Goal: Contribute content

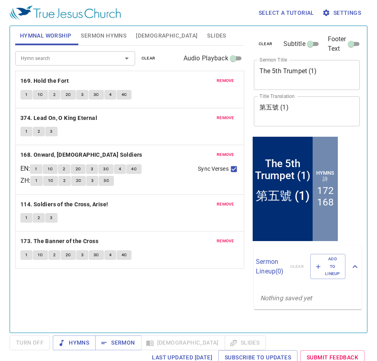
click at [202, 30] on button "Slides" at bounding box center [216, 35] width 28 height 19
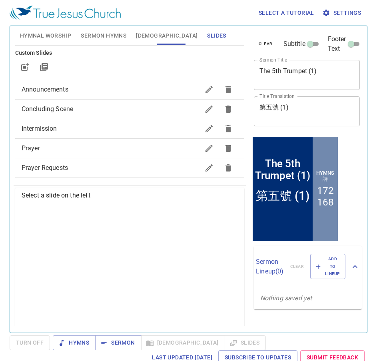
scroll to position [76, 0]
click at [119, 150] on span "Prayer" at bounding box center [111, 148] width 178 height 10
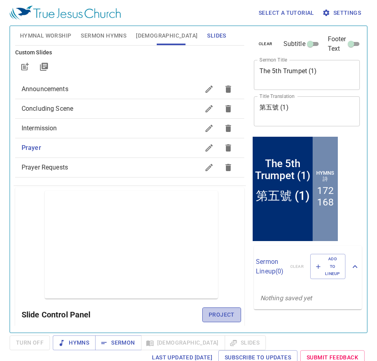
click at [221, 312] on span "Project" at bounding box center [222, 315] width 26 height 10
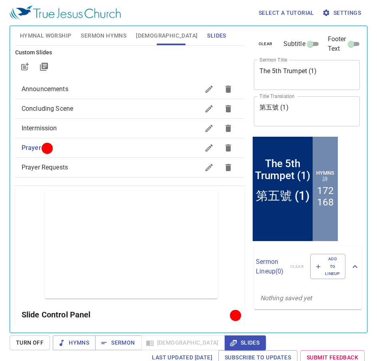
click at [93, 32] on span "Sermon Hymns" at bounding box center [104, 36] width 46 height 10
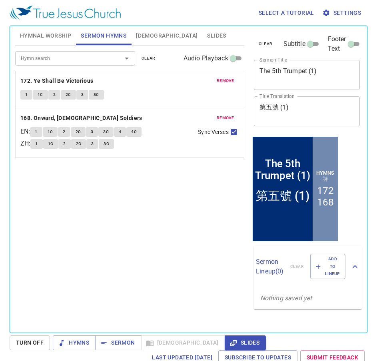
click at [328, 71] on textarea "The 5th Trumpet (1)" at bounding box center [306, 74] width 95 height 15
paste textarea "兩種的背負"
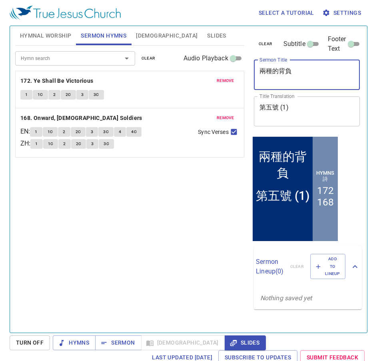
type textarea "兩種的背負"
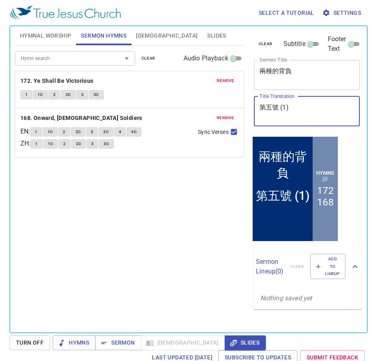
drag, startPoint x: 302, startPoint y: 109, endPoint x: 249, endPoint y: 112, distance: 53.6
click at [249, 112] on div "clear Subtitle Footer Text Sermon Title 兩種的背負 x Sermon Title Title Translation …" at bounding box center [305, 176] width 117 height 306
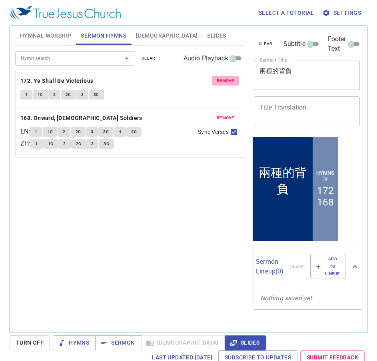
click at [235, 78] on button "remove" at bounding box center [225, 81] width 27 height 10
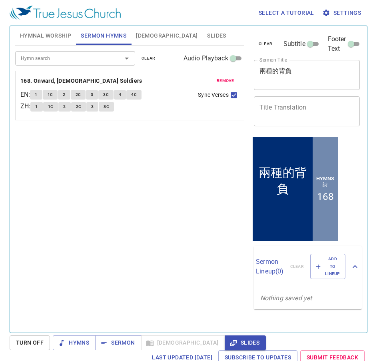
click at [235, 78] on button "remove" at bounding box center [225, 81] width 27 height 10
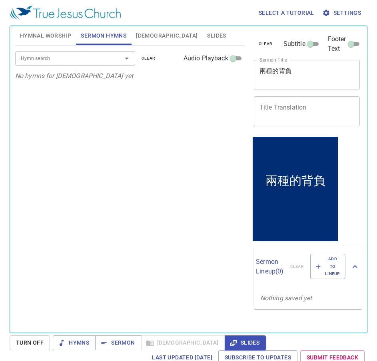
click at [86, 65] on div "Hymn search" at bounding box center [75, 58] width 120 height 14
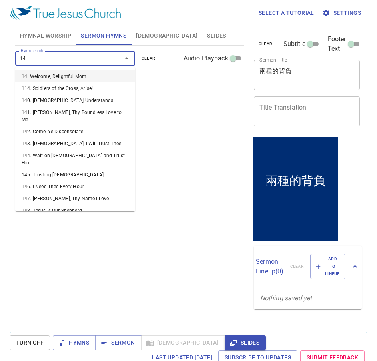
type input "142"
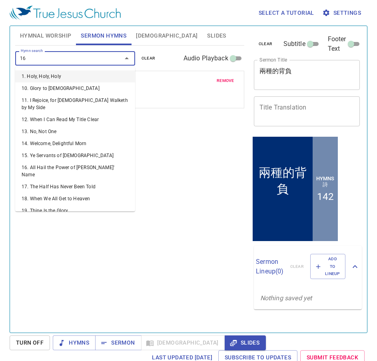
type input "162"
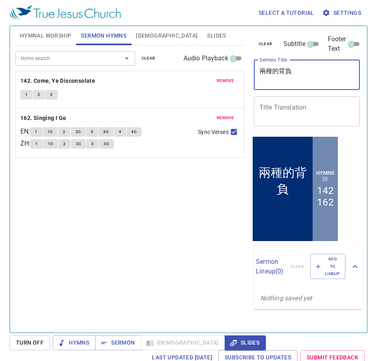
drag, startPoint x: 318, startPoint y: 73, endPoint x: 219, endPoint y: 68, distance: 99.6
click at [219, 68] on div "Hymnal Worship Sermon Hymns Bible Slides Hymn search Hymn search clear Audio Pl…" at bounding box center [188, 176] width 353 height 306
click at [304, 106] on textarea "Title Translation" at bounding box center [306, 110] width 95 height 15
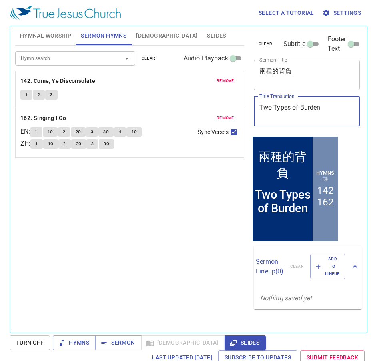
type textarea "Two Types of Burden"
click at [212, 220] on div "Hymn search Hymn search clear Audio Playback remove 142. Come, Ye Disconsolate …" at bounding box center [129, 186] width 229 height 280
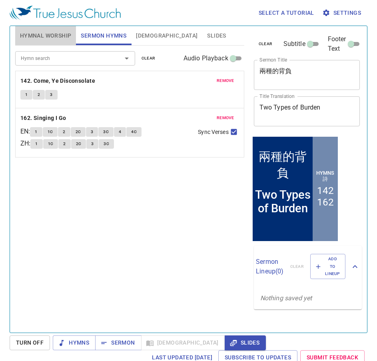
click at [52, 41] on button "Hymnal Worship" at bounding box center [45, 35] width 61 height 19
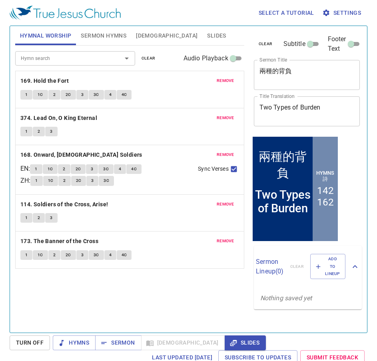
click at [149, 64] on div "Hymn search Hymn search clear Audio Playback" at bounding box center [129, 59] width 229 height 26
click at [149, 59] on span "clear" at bounding box center [148, 58] width 14 height 7
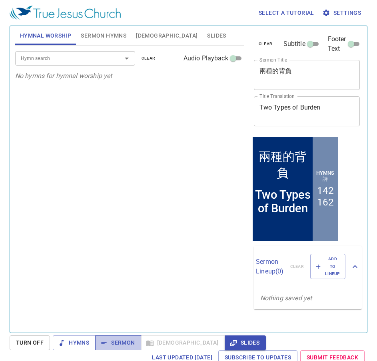
click at [111, 349] on button "Sermon" at bounding box center [118, 342] width 46 height 15
click at [162, 348] on div "Hymns Sermon Bible Slides" at bounding box center [159, 342] width 213 height 15
click at [231, 346] on span "Slides" at bounding box center [245, 343] width 28 height 10
click at [83, 340] on span "Hymns" at bounding box center [74, 343] width 30 height 10
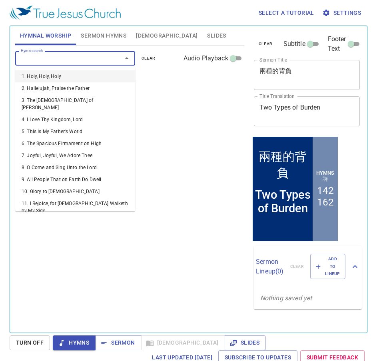
click at [50, 61] on input "Hymn search" at bounding box center [64, 58] width 92 height 9
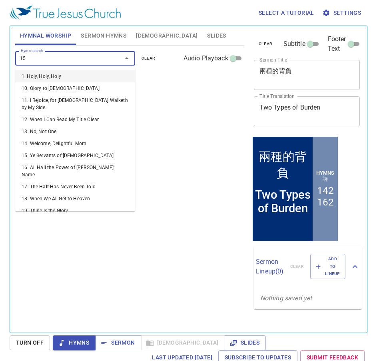
type input "159"
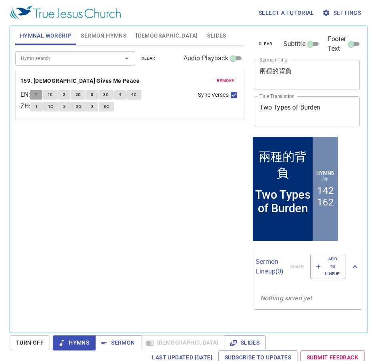
click at [37, 95] on span "1" at bounding box center [36, 94] width 2 height 7
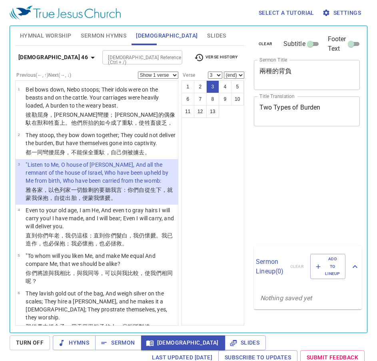
select select "3"
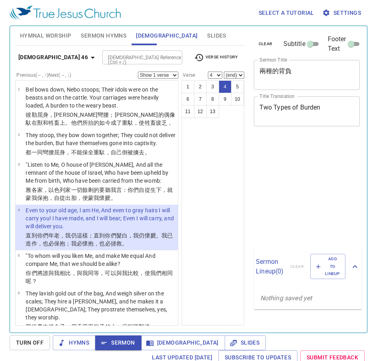
select select "4"
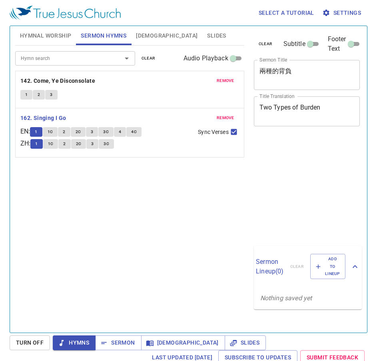
scroll to position [4, 0]
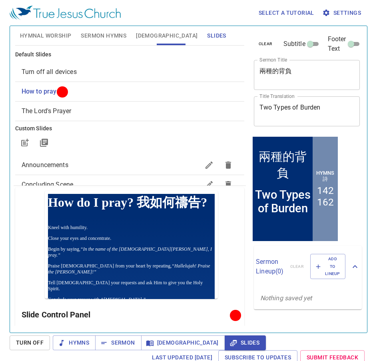
scroll to position [40, 0]
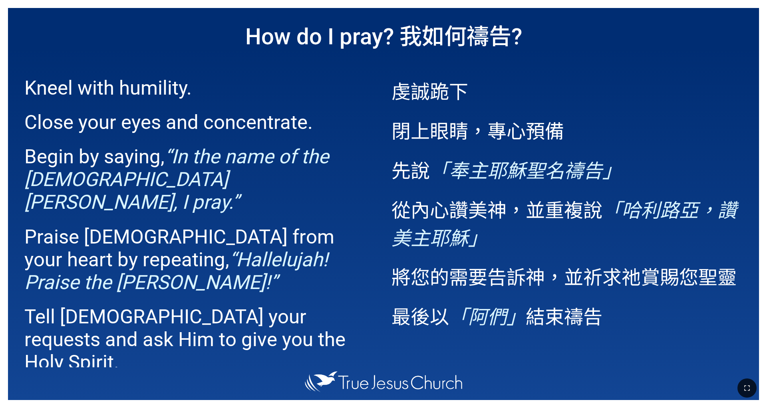
click at [18, 386] on div at bounding box center [383, 389] width 767 height 40
